Goal: Use online tool/utility

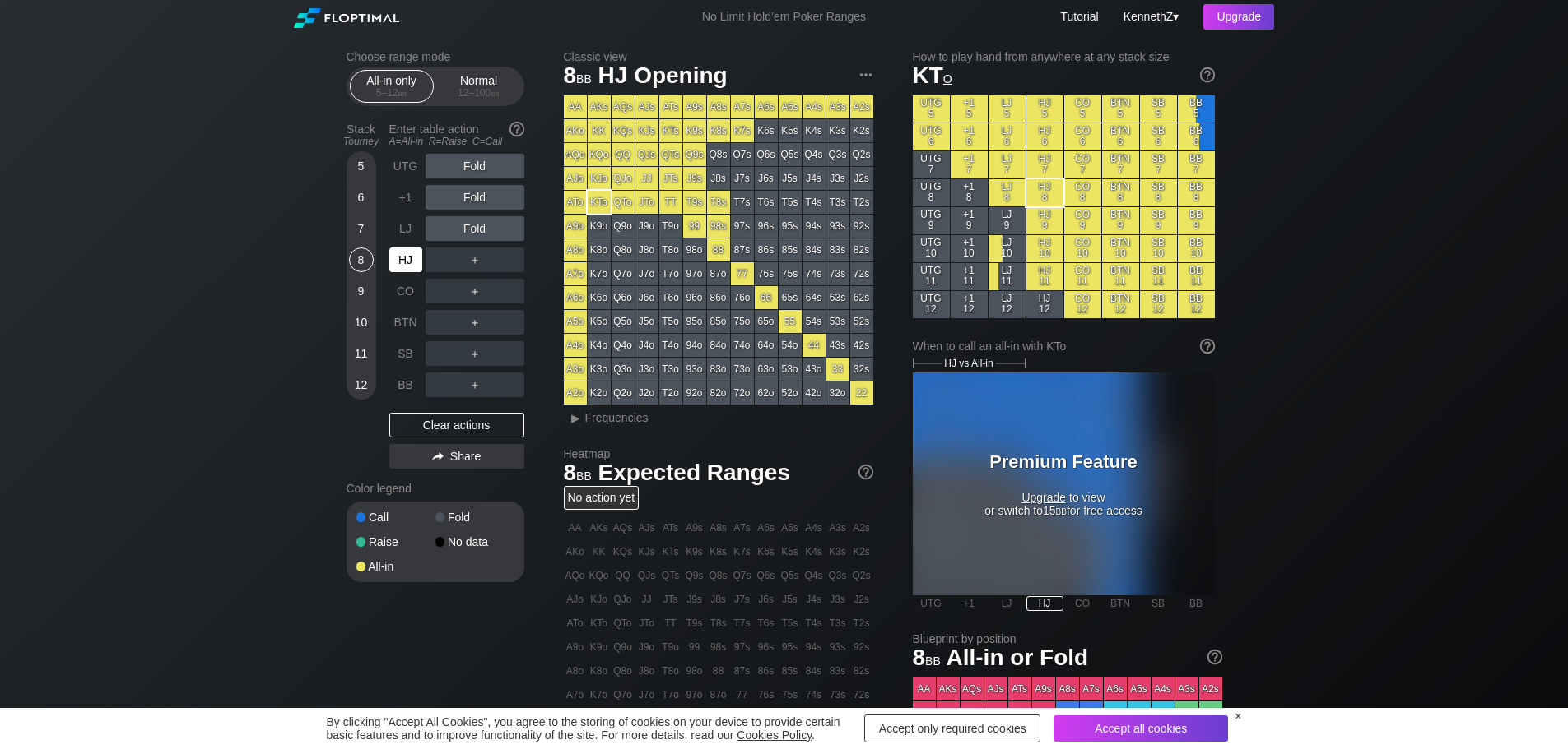
click at [405, 267] on div "HJ" at bounding box center [405, 260] width 33 height 25
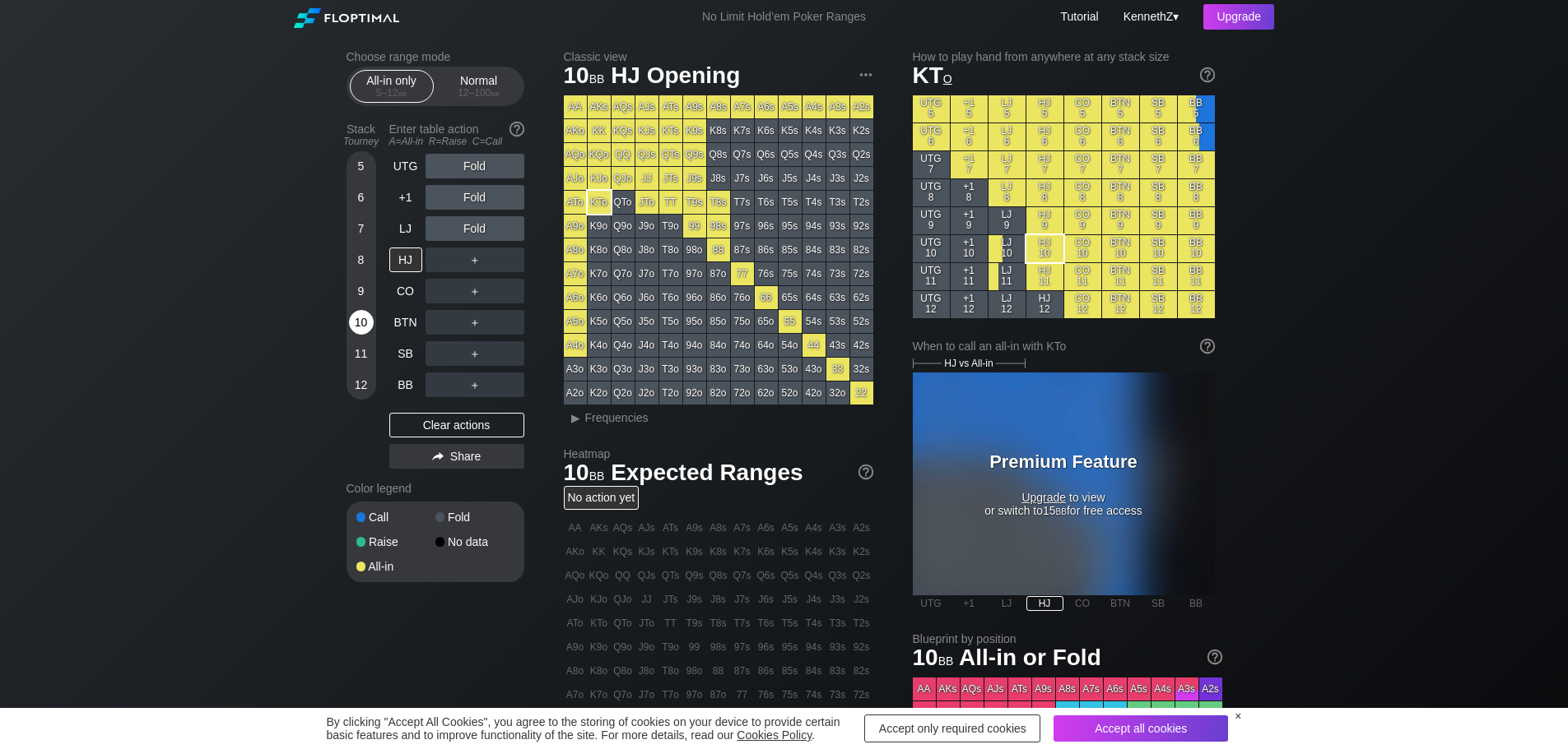
click at [360, 323] on div "10" at bounding box center [361, 323] width 25 height 25
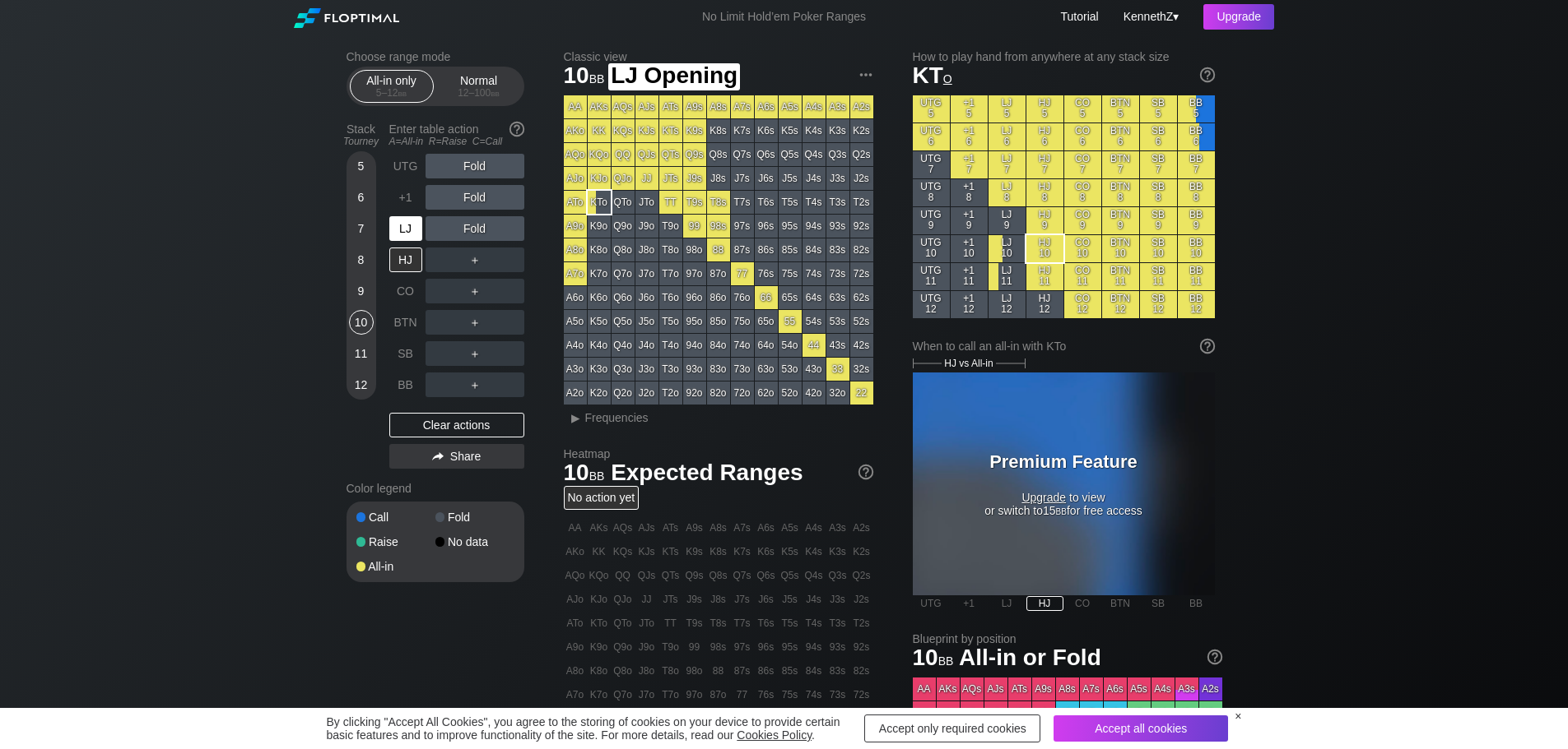
click at [404, 229] on div "LJ" at bounding box center [405, 229] width 33 height 25
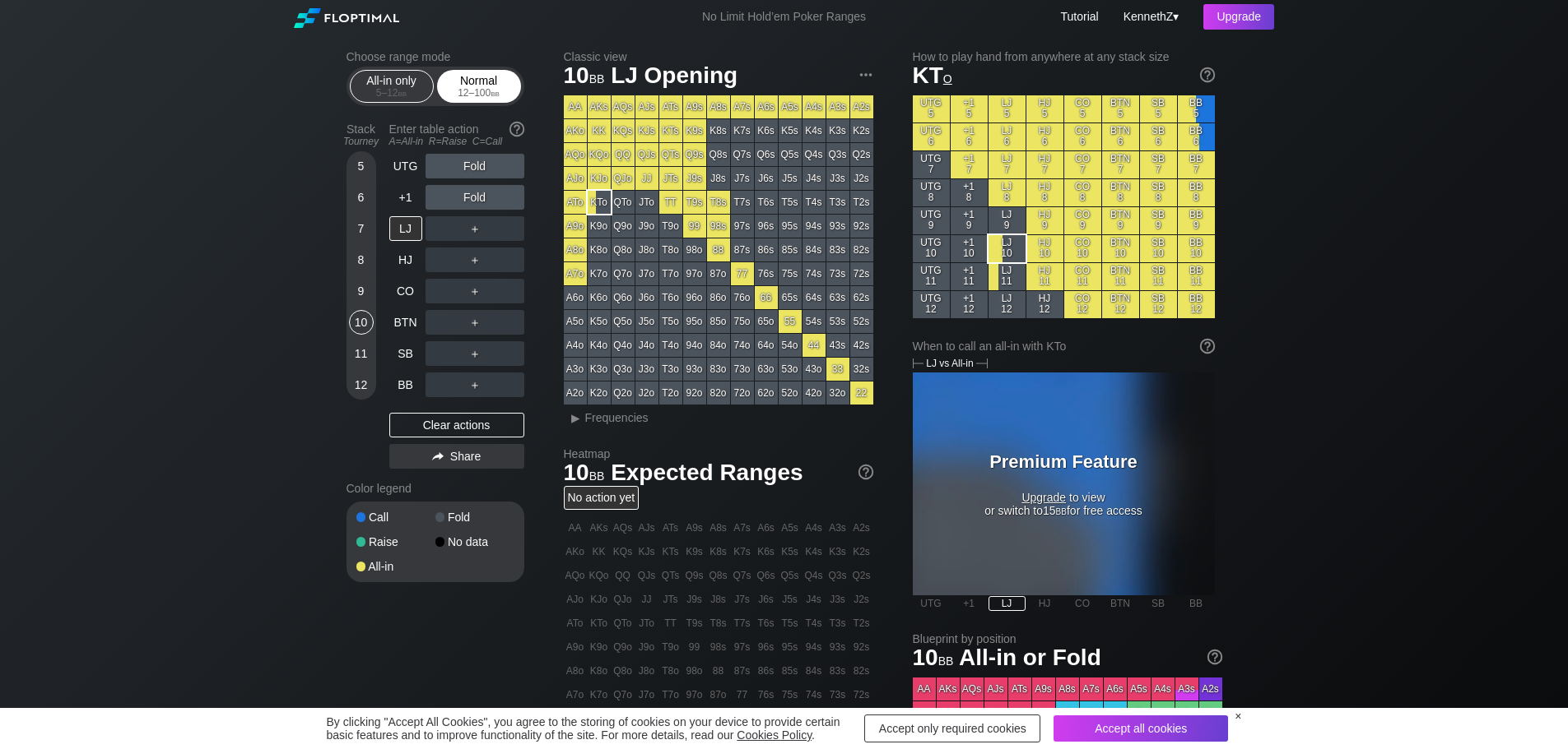
drag, startPoint x: 462, startPoint y: 106, endPoint x: 462, endPoint y: 94, distance: 12.0
click at [462, 106] on div "All-in only 5 – 12 bb Normal 12 – 100 bb" at bounding box center [435, 86] width 178 height 39
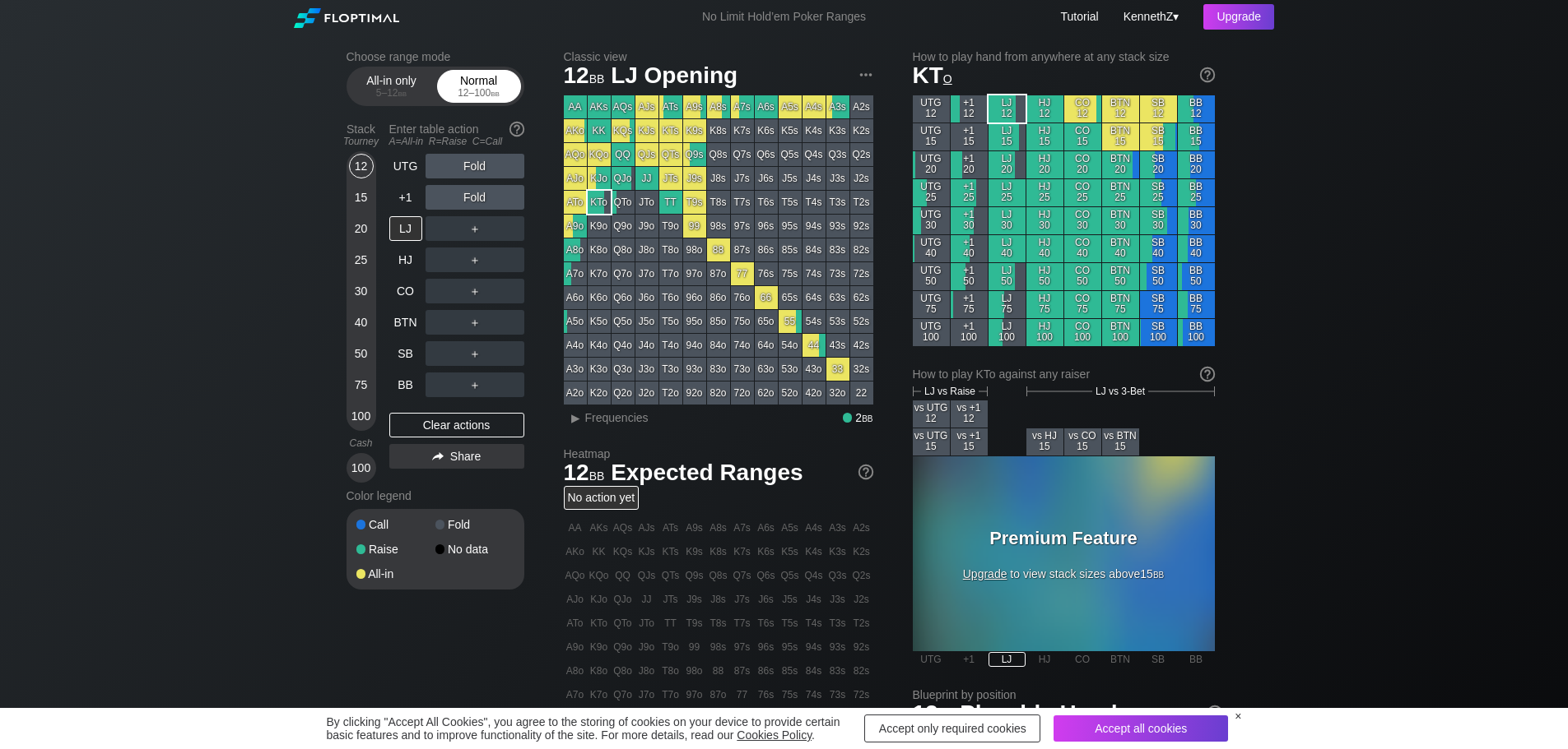
click at [462, 93] on div "12 – 100 bb" at bounding box center [478, 93] width 69 height 12
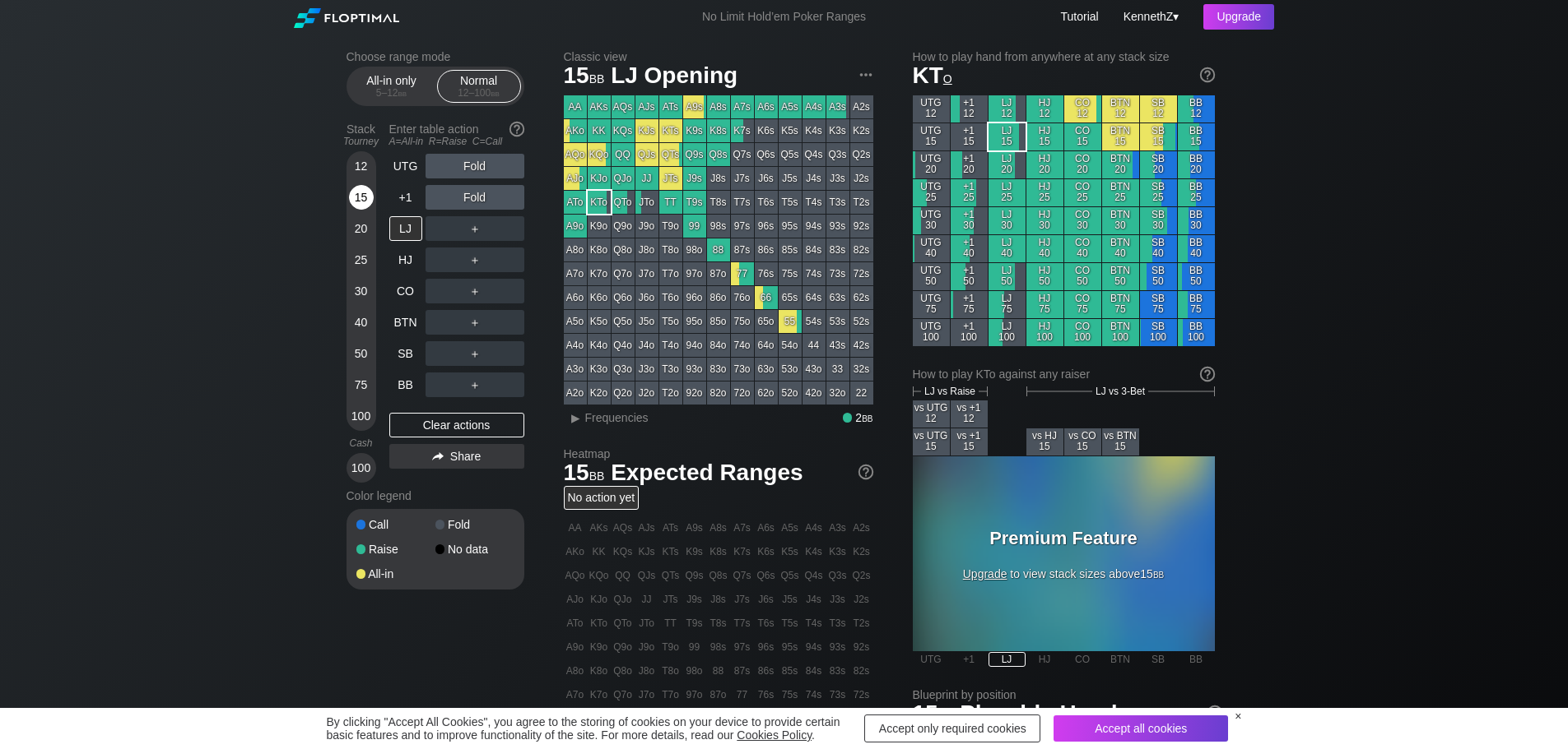
click at [364, 198] on div "15" at bounding box center [361, 197] width 25 height 25
